Goal: Task Accomplishment & Management: Manage account settings

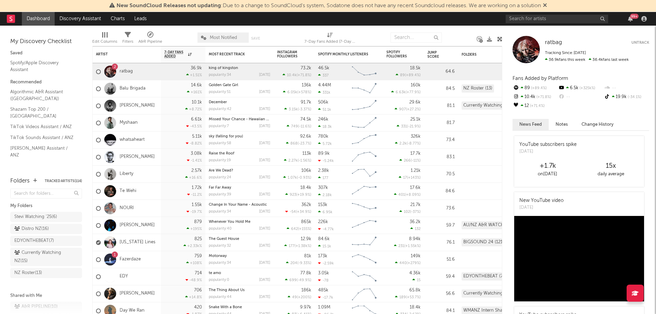
click at [276, 23] on nav "Dashboard Discovery Assistant Charts Leads 99 +" at bounding box center [328, 19] width 656 height 14
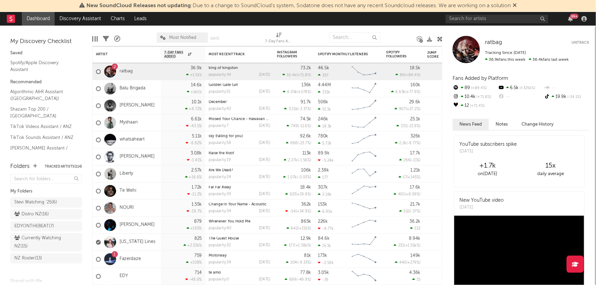
click at [460, 23] on div "99 +" at bounding box center [518, 19] width 144 height 14
click at [460, 16] on input "text" at bounding box center [497, 19] width 103 height 9
click at [477, 17] on input "[PERSON_NAME] fin" at bounding box center [497, 19] width 103 height 9
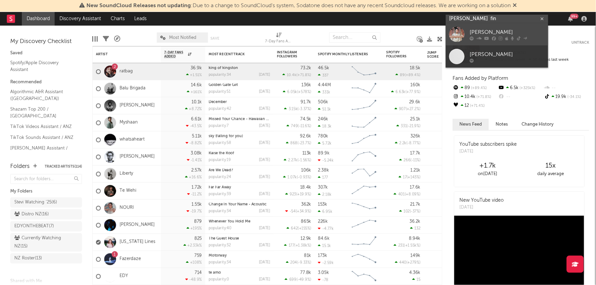
type input "[PERSON_NAME] fin"
click at [485, 36] on div "[PERSON_NAME]" at bounding box center [507, 32] width 75 height 8
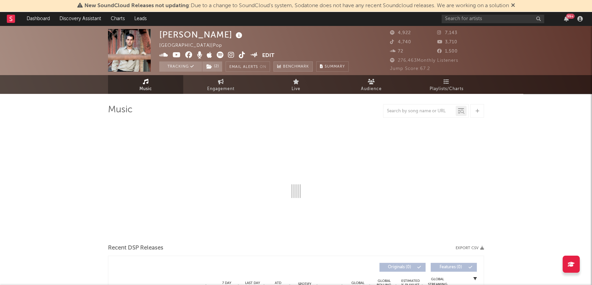
select select "6m"
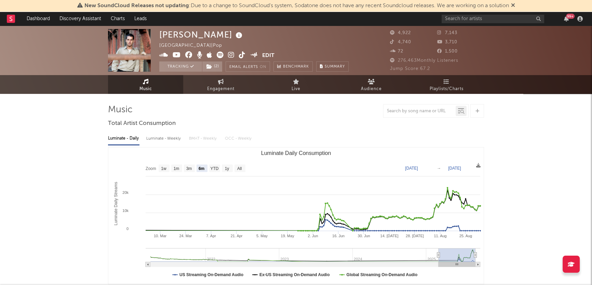
click at [269, 53] on button "Edit" at bounding box center [268, 56] width 12 height 9
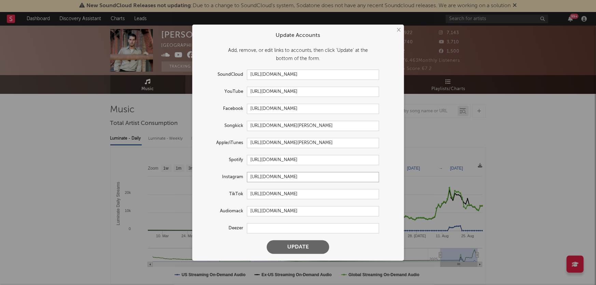
click at [268, 179] on input "[URL][DOMAIN_NAME]" at bounding box center [313, 177] width 132 height 10
click at [286, 160] on input "[URL][DOMAIN_NAME]" at bounding box center [313, 160] width 132 height 10
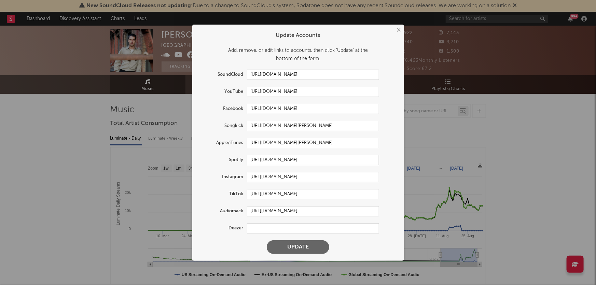
click at [286, 160] on input "[URL][DOMAIN_NAME]" at bounding box center [313, 160] width 132 height 10
click at [294, 178] on input "[URL][DOMAIN_NAME]" at bounding box center [313, 177] width 132 height 10
click at [269, 193] on input "[URL][DOMAIN_NAME]" at bounding box center [313, 194] width 132 height 10
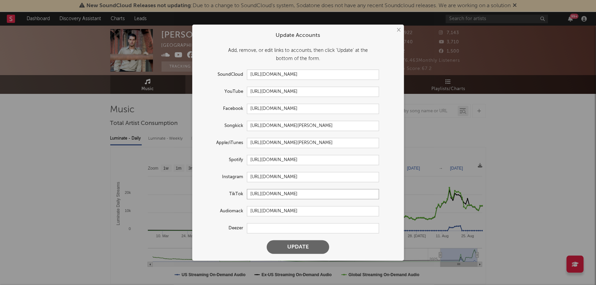
click at [270, 192] on input "[URL][DOMAIN_NAME]" at bounding box center [313, 194] width 132 height 10
click at [271, 192] on input "[URL][DOMAIN_NAME]" at bounding box center [313, 194] width 132 height 10
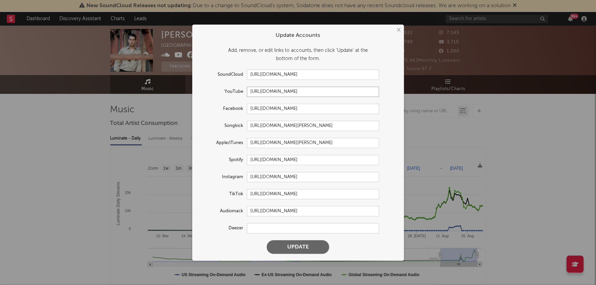
click at [280, 92] on input "[URL][DOMAIN_NAME]" at bounding box center [313, 92] width 132 height 10
click at [281, 94] on input "[URL][DOMAIN_NAME]" at bounding box center [313, 92] width 132 height 10
click at [275, 109] on input "[URL][DOMAIN_NAME]" at bounding box center [313, 109] width 132 height 10
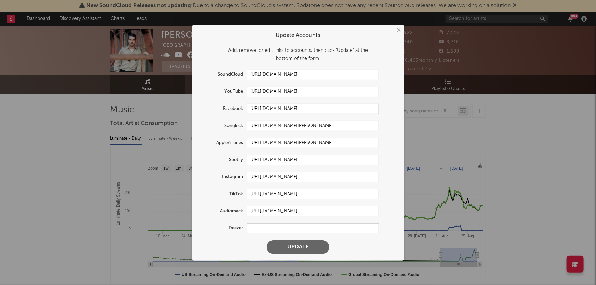
click at [275, 109] on input "[URL][DOMAIN_NAME]" at bounding box center [313, 109] width 132 height 10
click at [300, 71] on input "[URL][DOMAIN_NAME]" at bounding box center [313, 75] width 132 height 10
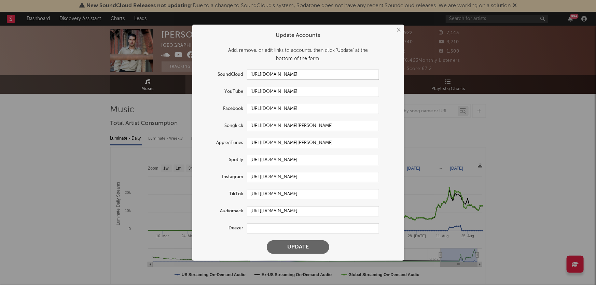
click at [300, 71] on input "[URL][DOMAIN_NAME]" at bounding box center [313, 75] width 132 height 10
